Goal: Information Seeking & Learning: Learn about a topic

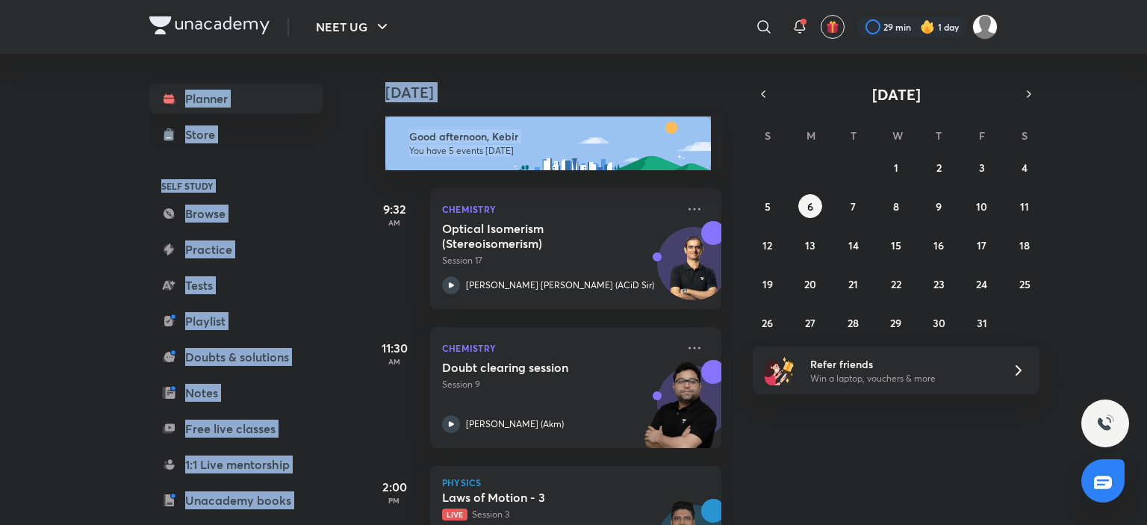
drag, startPoint x: 1144, startPoint y: 51, endPoint x: 1146, endPoint y: 164, distance: 113.5
click at [1146, 164] on div "NEET UG ​ 29 min 1 day Planner Store SELF STUDY Browse Practice Tests Playlist …" at bounding box center [573, 262] width 1147 height 525
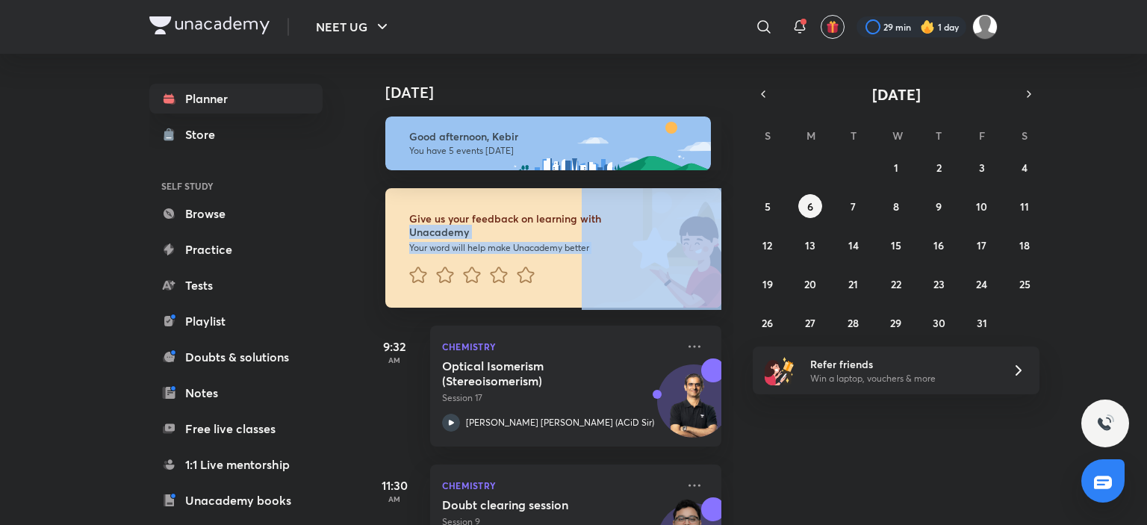
drag, startPoint x: 1146, startPoint y: 199, endPoint x: 1146, endPoint y: 274, distance: 74.6
click at [1146, 274] on div "NEET UG ​ 29 min 1 day Planner Store SELF STUDY Browse Practice Tests Playlist …" at bounding box center [573, 262] width 1147 height 525
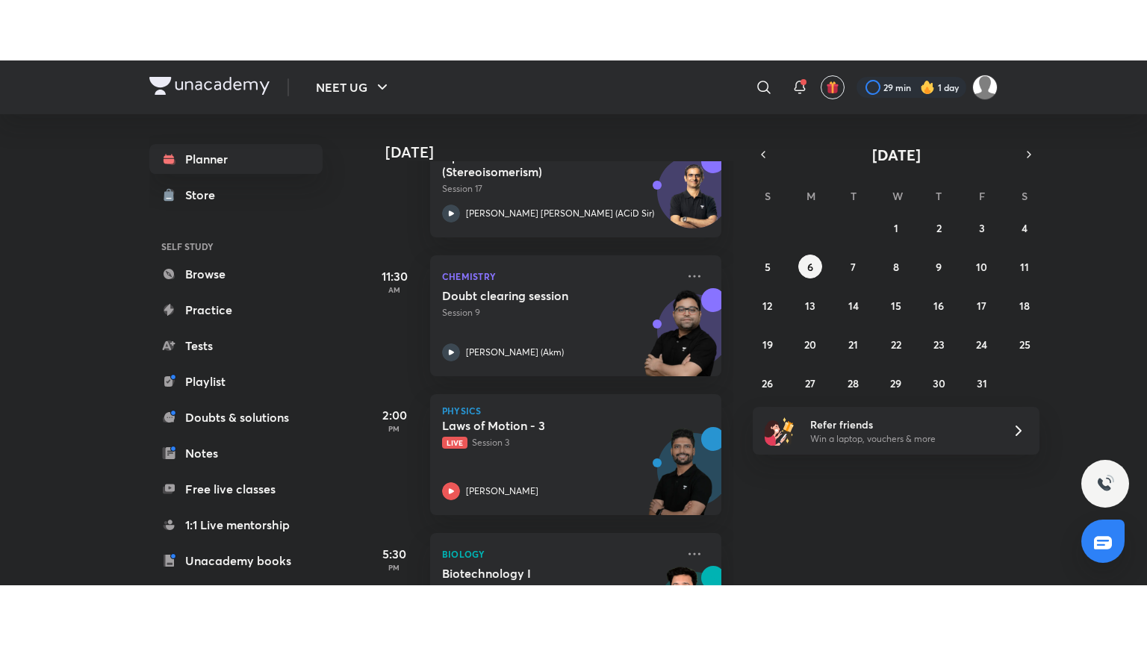
scroll to position [349, 0]
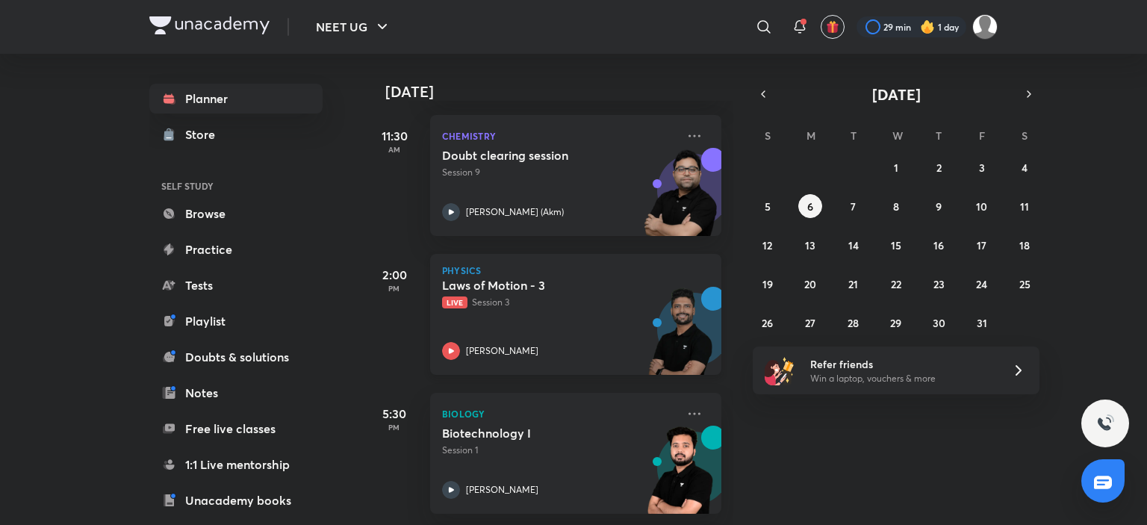
click at [500, 333] on div "Laws of Motion - 3 Live Session 3 [PERSON_NAME]" at bounding box center [559, 319] width 234 height 82
